Goal: Task Accomplishment & Management: Complete application form

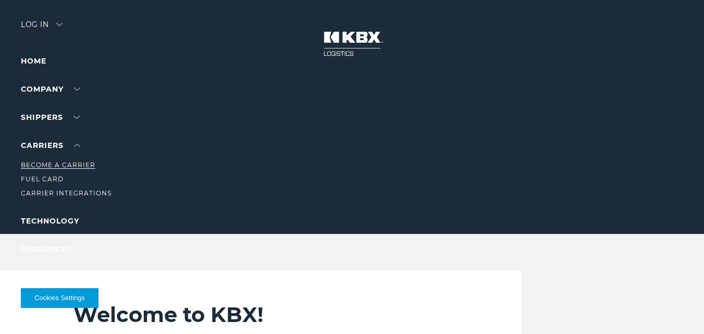
click at [79, 167] on link "Become a Carrier" at bounding box center [58, 165] width 75 height 8
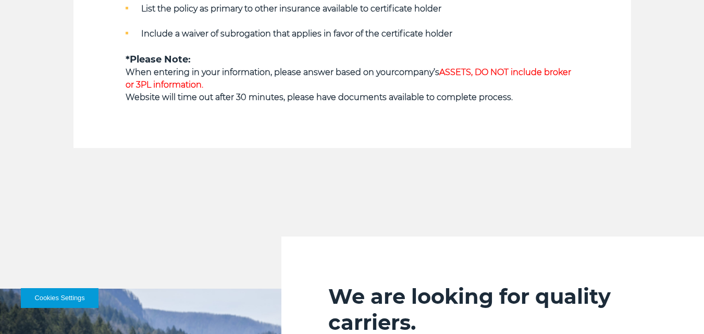
scroll to position [782, 0]
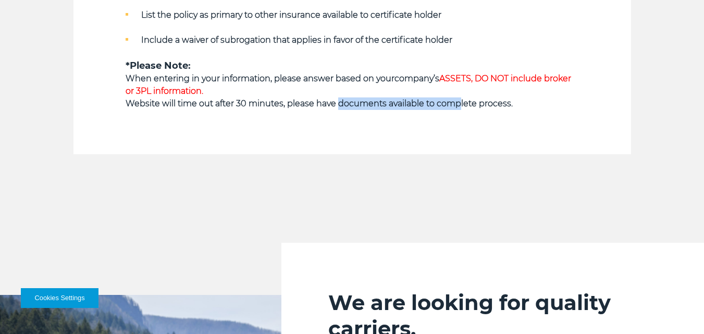
drag, startPoint x: 424, startPoint y: 95, endPoint x: 234, endPoint y: 99, distance: 189.9
click at [256, 99] on strong "Website will time out after 30 minutes, please have documents available to comp…" at bounding box center [319, 104] width 387 height 10
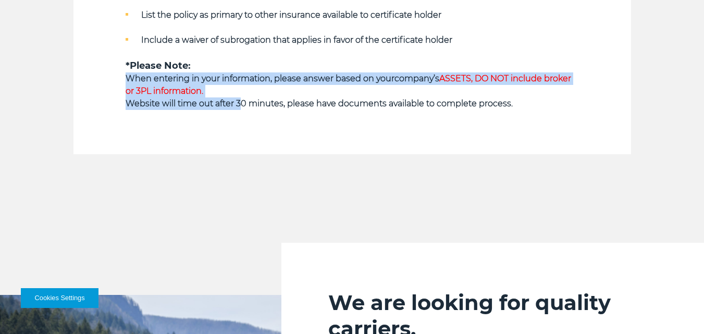
drag, startPoint x: 234, startPoint y: 99, endPoint x: 111, endPoint y: 79, distance: 124.7
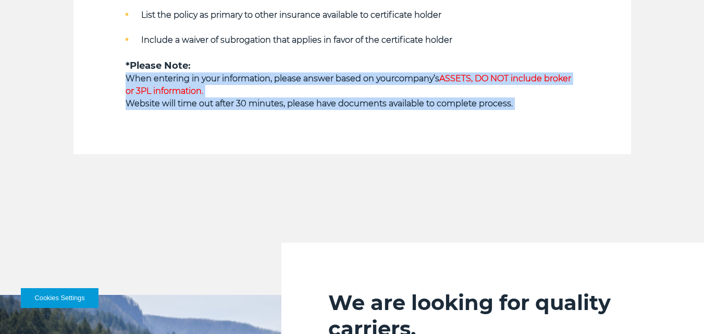
drag, startPoint x: 111, startPoint y: 79, endPoint x: 573, endPoint y: 111, distance: 462.6
